Goal: Use online tool/utility: Utilize a website feature to perform a specific function

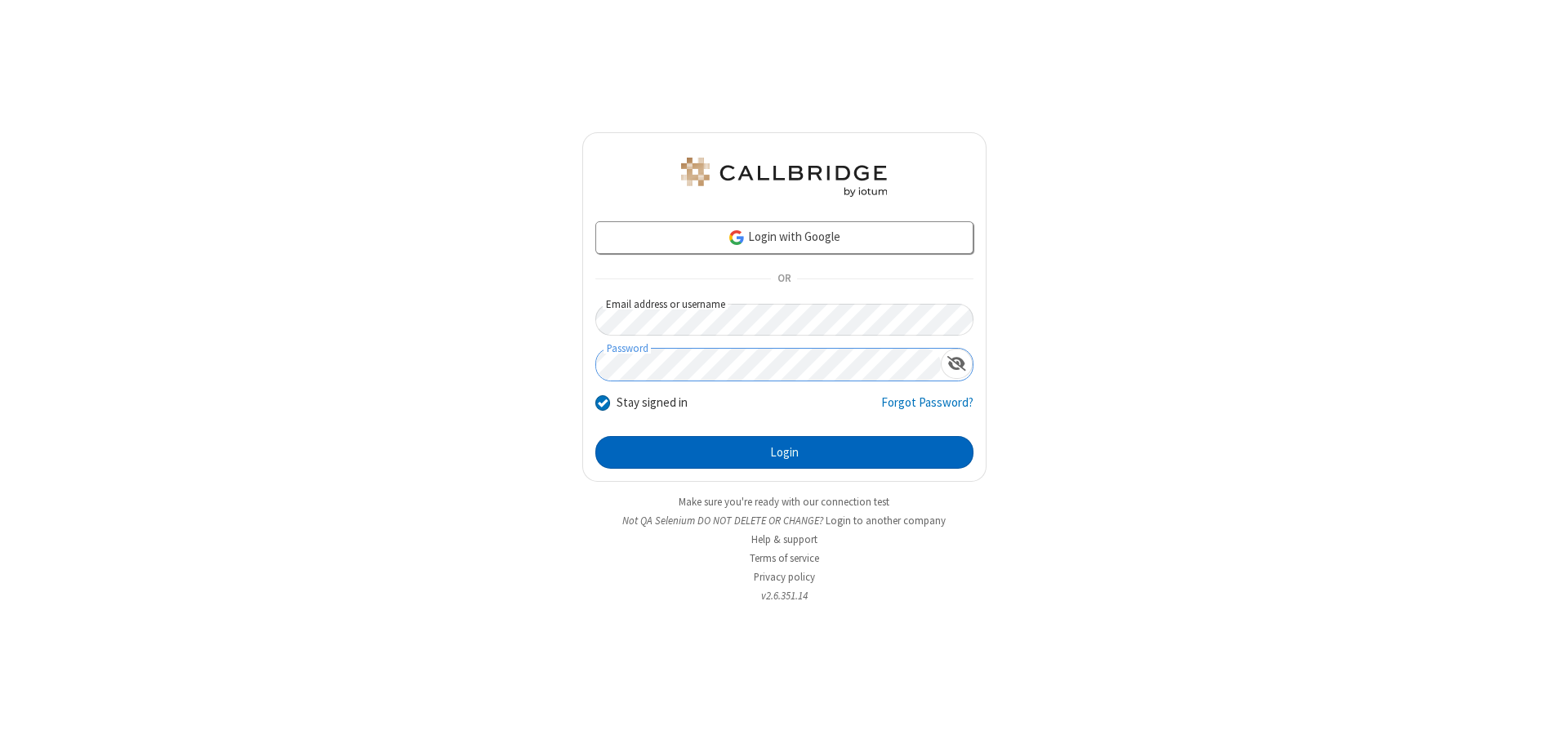
click at [784, 452] on button "Login" at bounding box center [784, 452] width 378 height 32
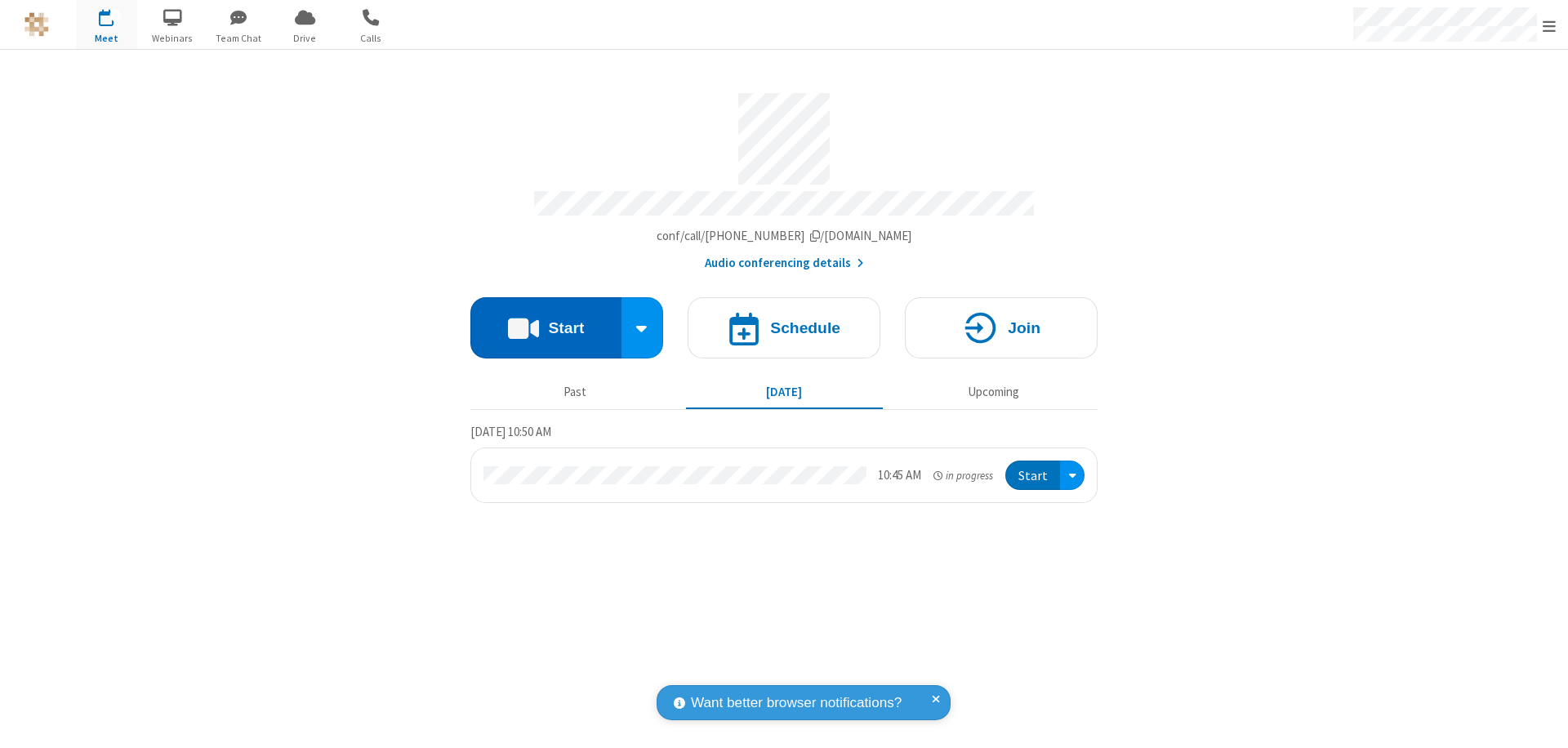
click at [546, 320] on button "Start" at bounding box center [546, 328] width 151 height 61
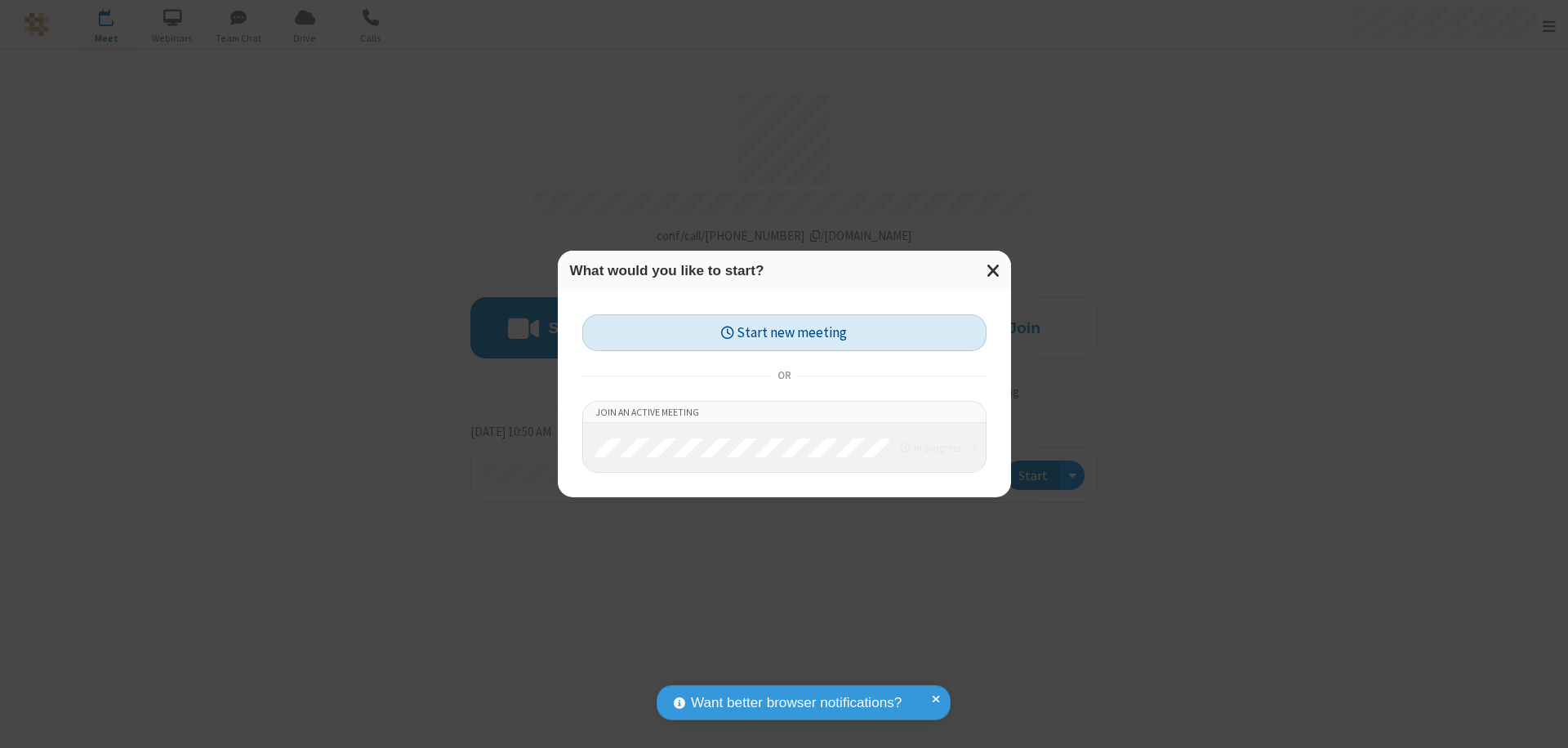
click at [784, 333] on button "Start new meeting" at bounding box center [784, 333] width 405 height 37
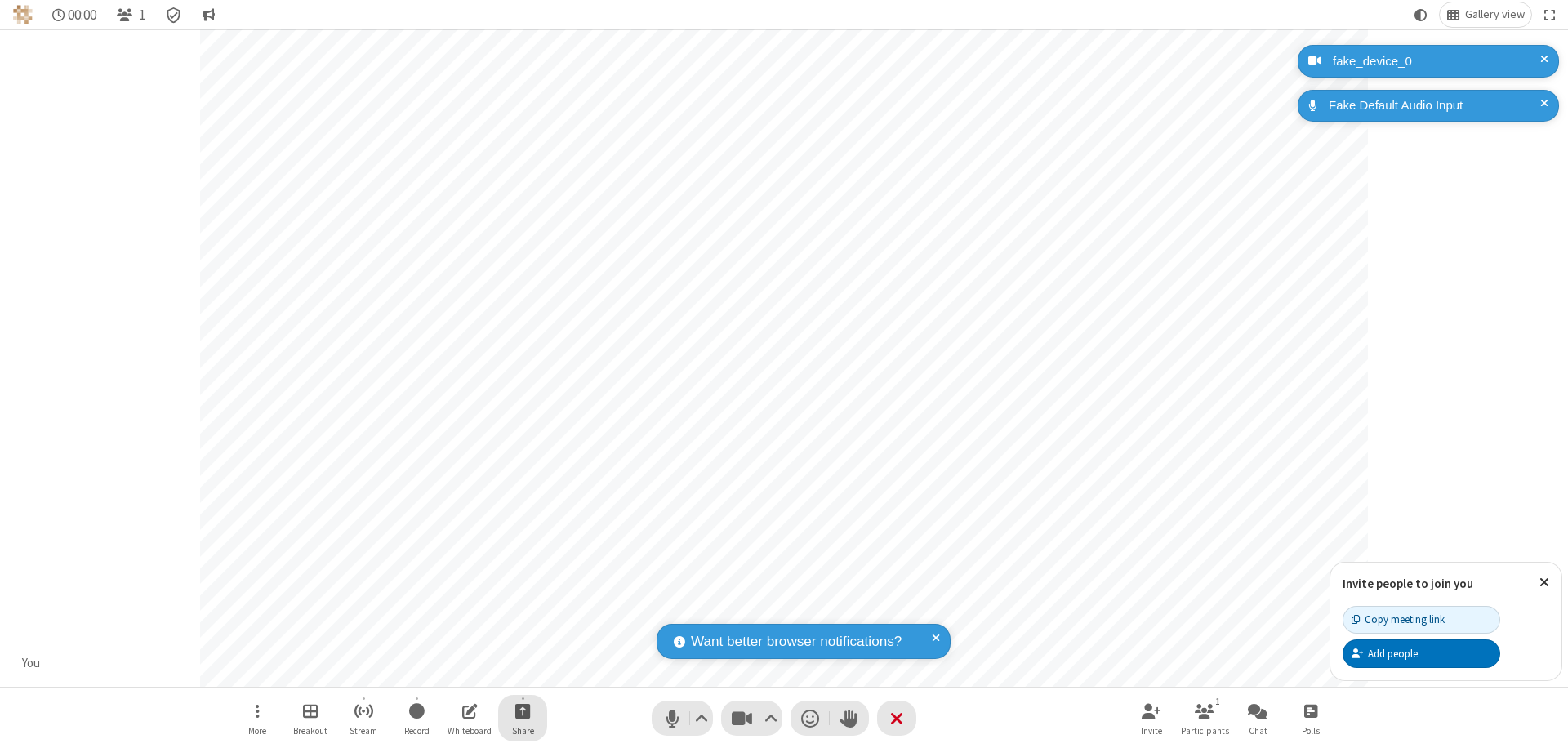
click at [522, 710] on span "Start sharing" at bounding box center [522, 710] width 15 height 21
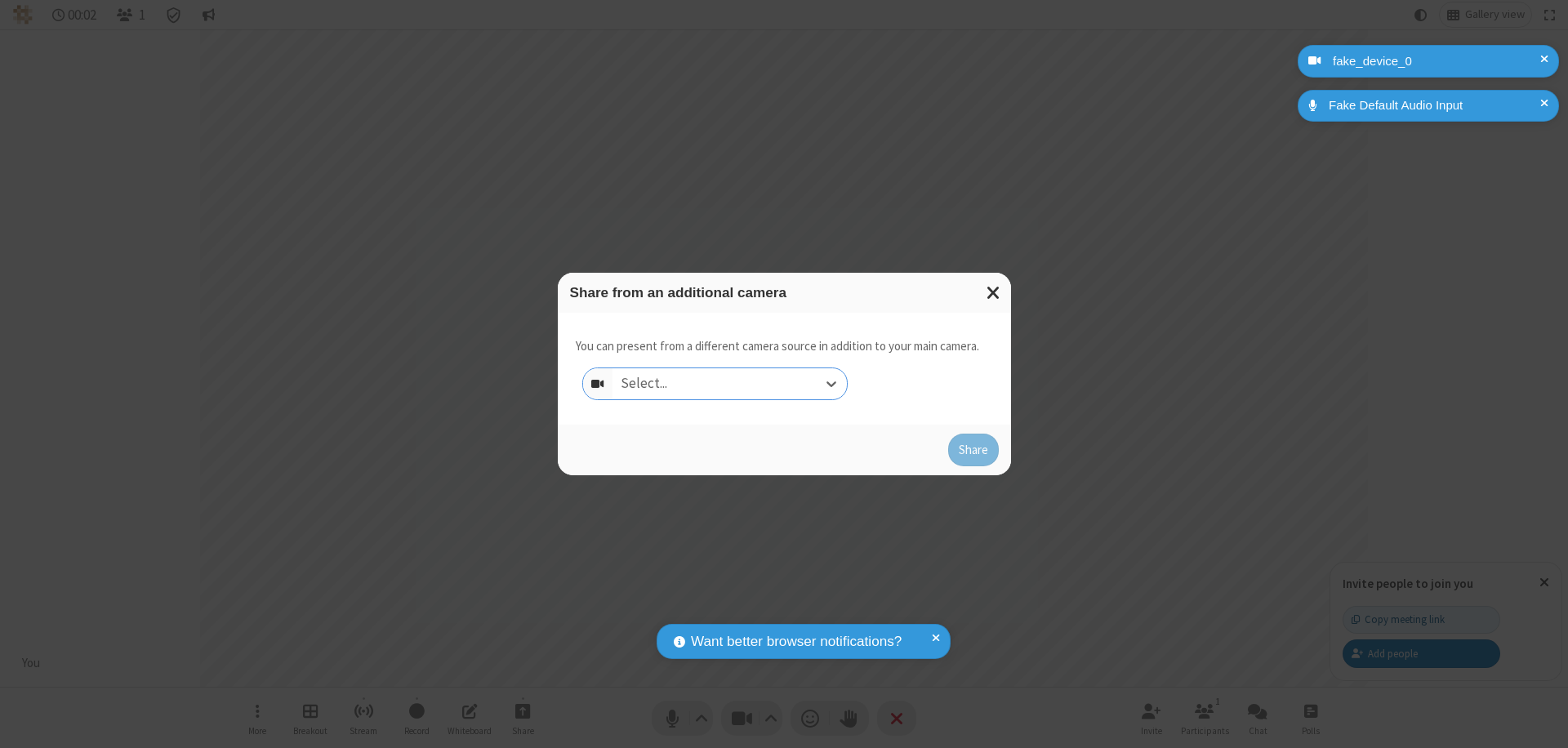
click at [729, 384] on div "Select..." at bounding box center [729, 384] width 235 height 31
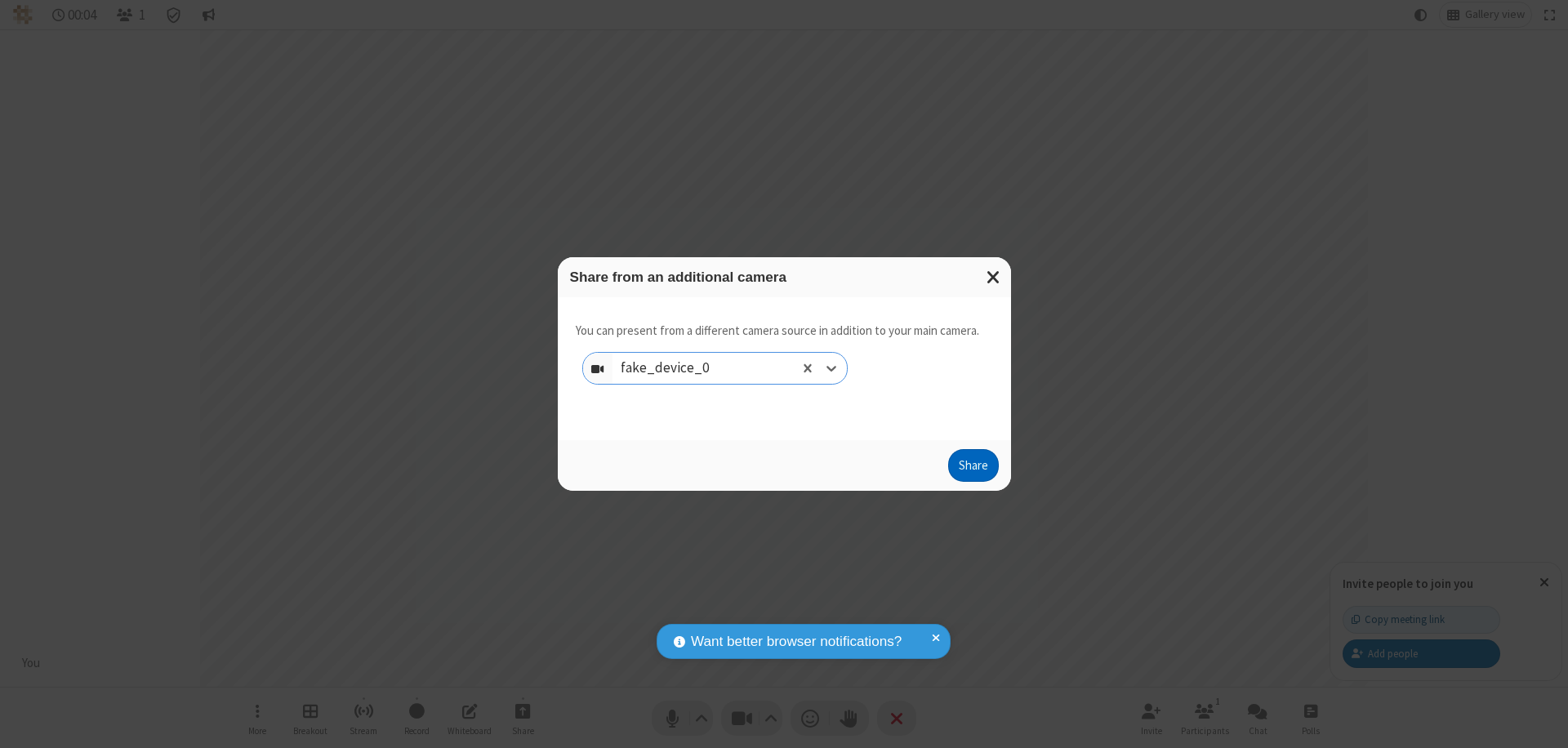
click at [973, 468] on button "Share" at bounding box center [973, 465] width 50 height 32
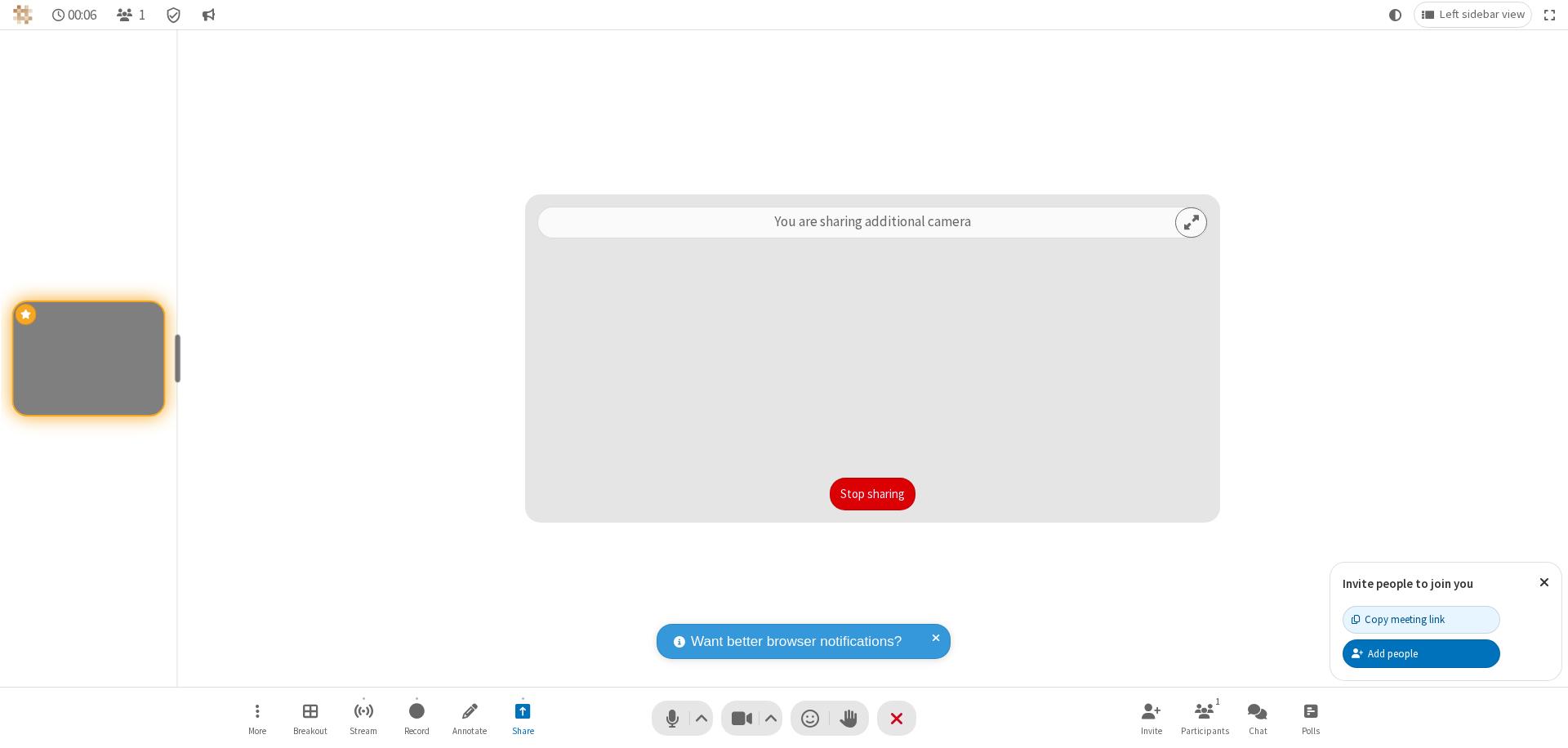
click at [872, 494] on button "Stop sharing" at bounding box center [872, 494] width 85 height 32
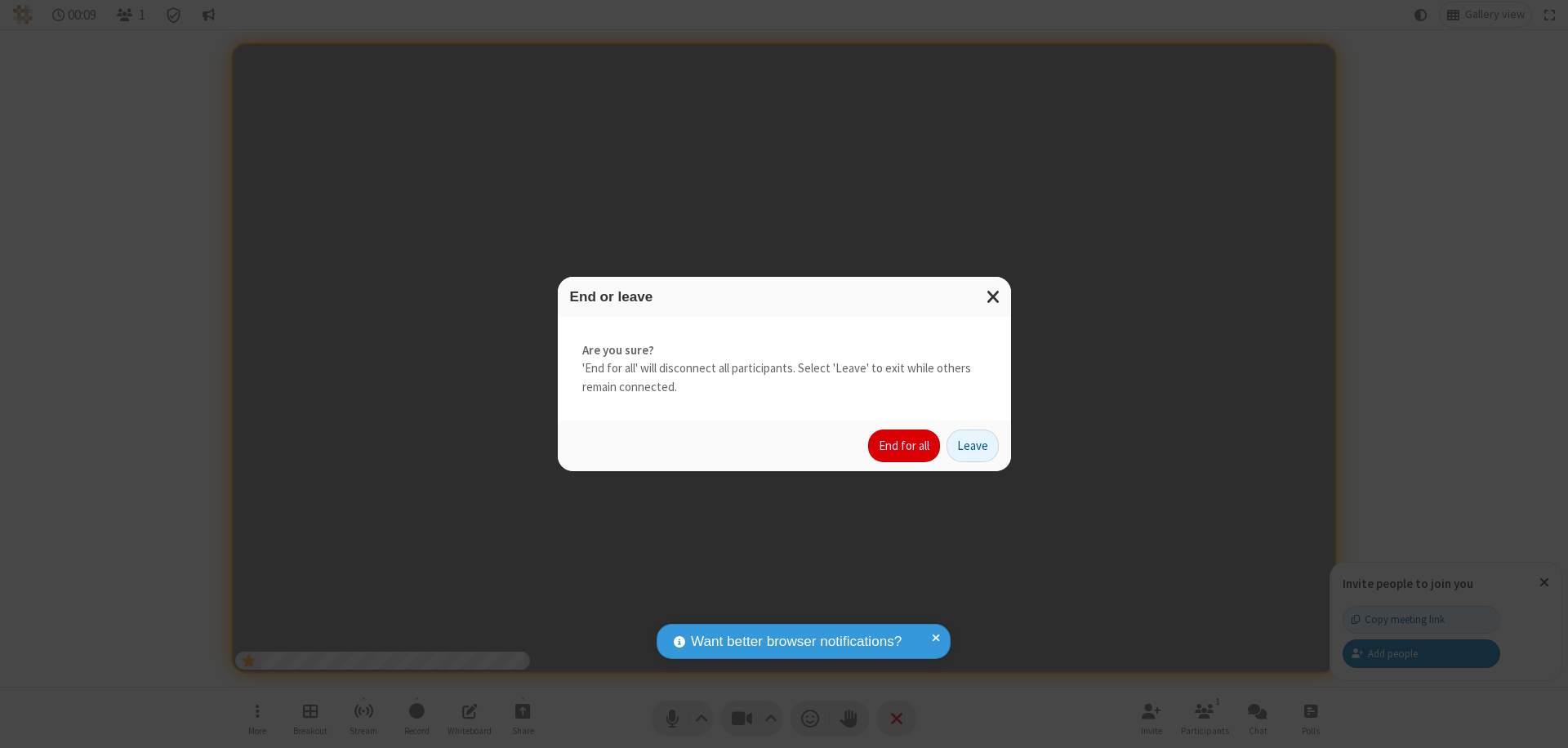
click at [904, 446] on button "End for all" at bounding box center [904, 446] width 72 height 32
